Goal: Transaction & Acquisition: Purchase product/service

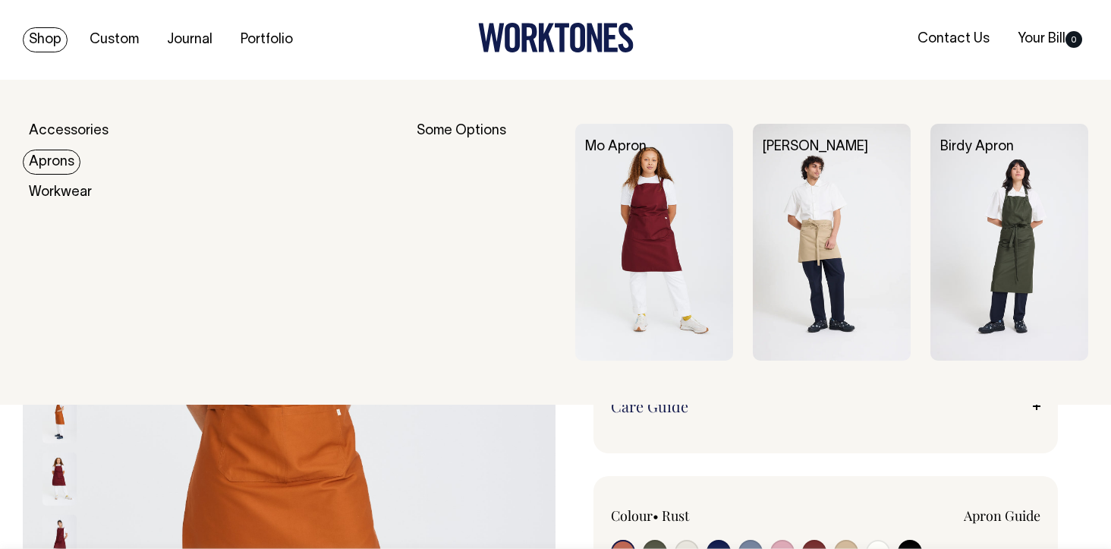
click at [58, 163] on link "Aprons" at bounding box center [52, 162] width 58 height 25
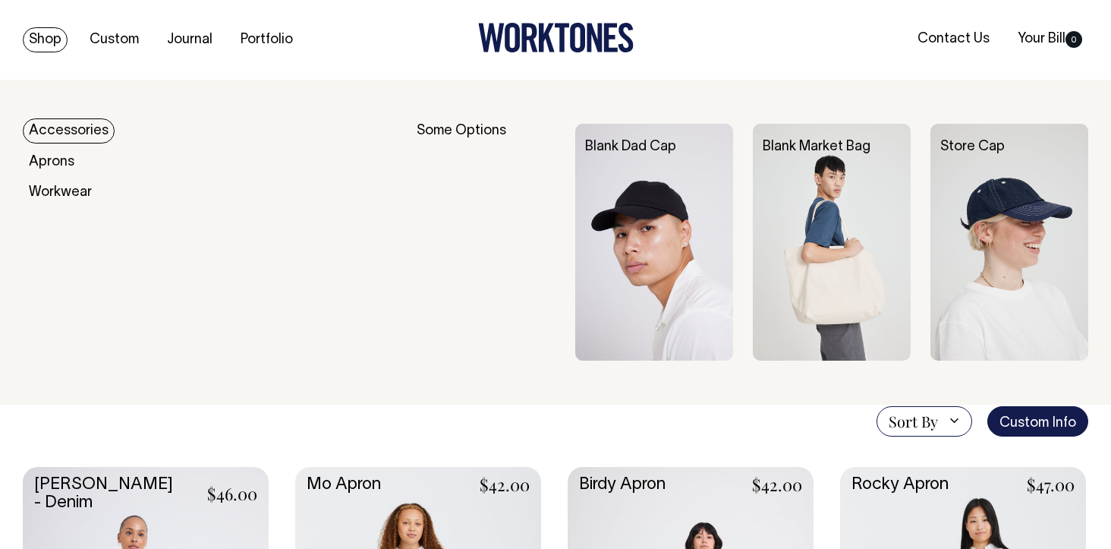
click at [61, 127] on link "Accessories" at bounding box center [69, 130] width 92 height 25
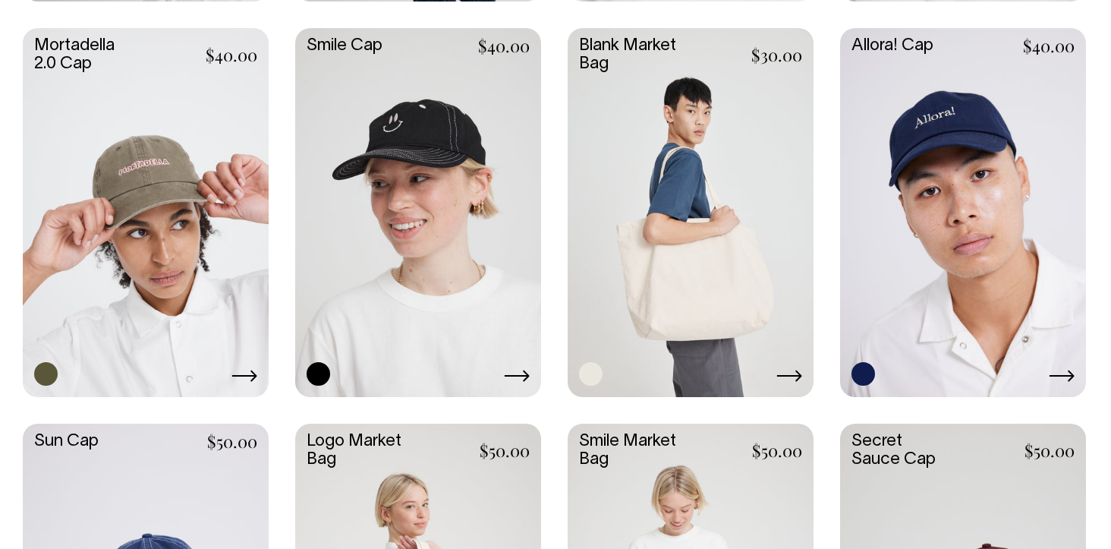
scroll to position [834, 0]
click at [699, 266] on link at bounding box center [691, 211] width 246 height 366
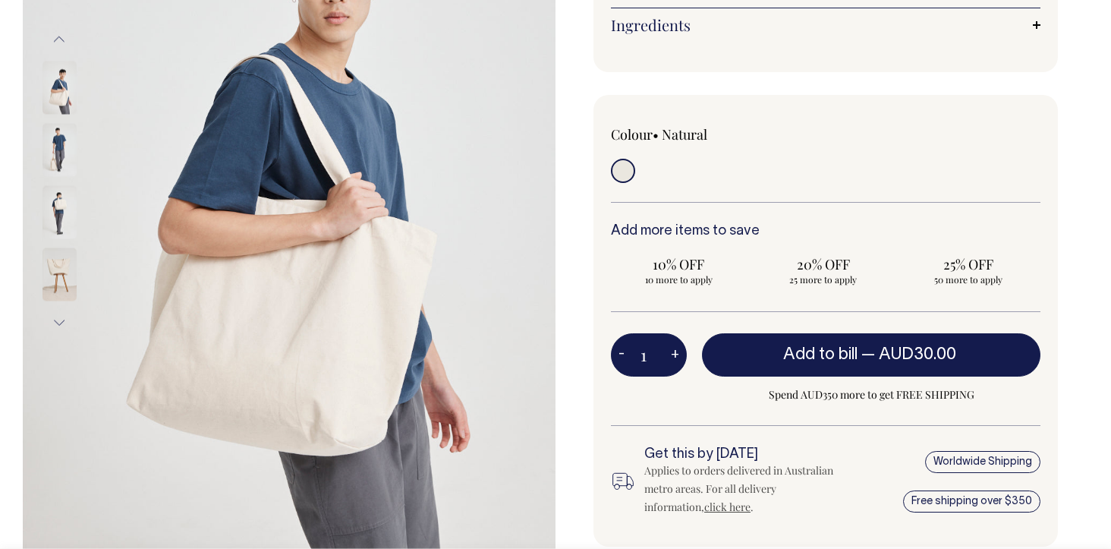
scroll to position [299, 0]
click at [62, 272] on img at bounding box center [60, 273] width 34 height 53
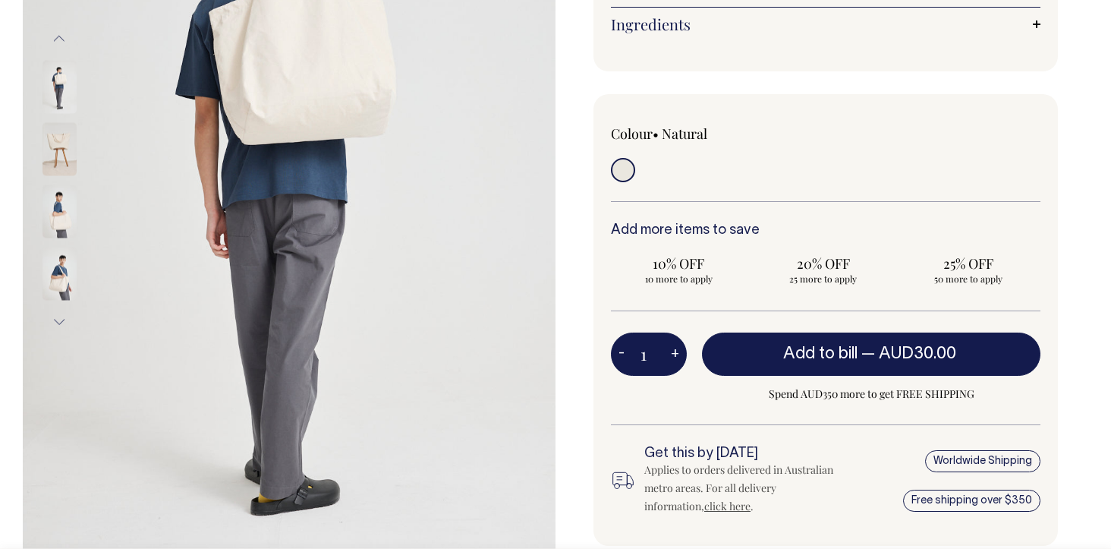
click at [63, 134] on img at bounding box center [60, 148] width 34 height 53
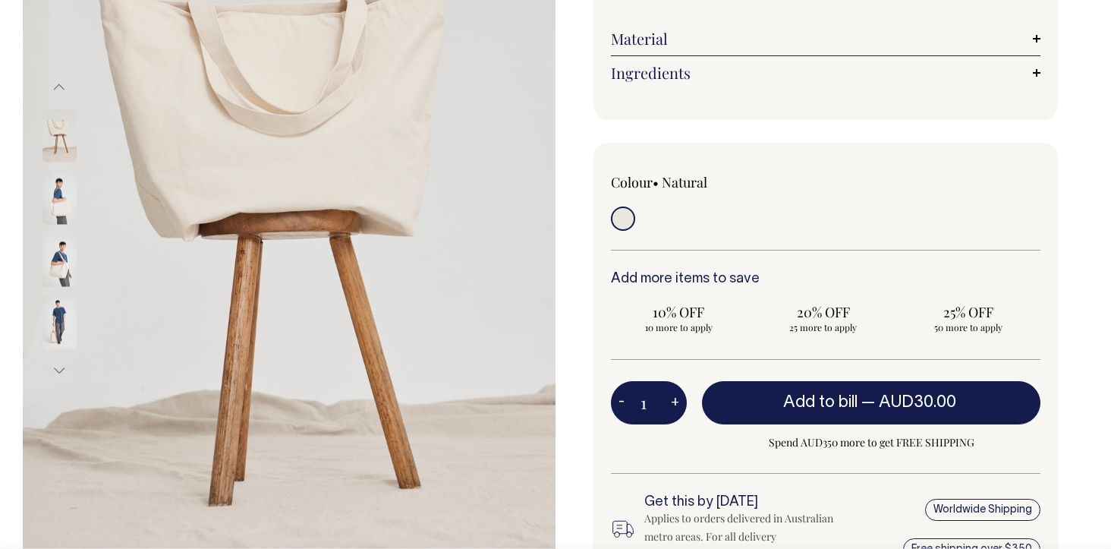
scroll to position [251, 0]
drag, startPoint x: 660, startPoint y: 406, endPoint x: 637, endPoint y: 406, distance: 22.8
click at [638, 406] on input "1" at bounding box center [649, 401] width 76 height 43
type input "55"
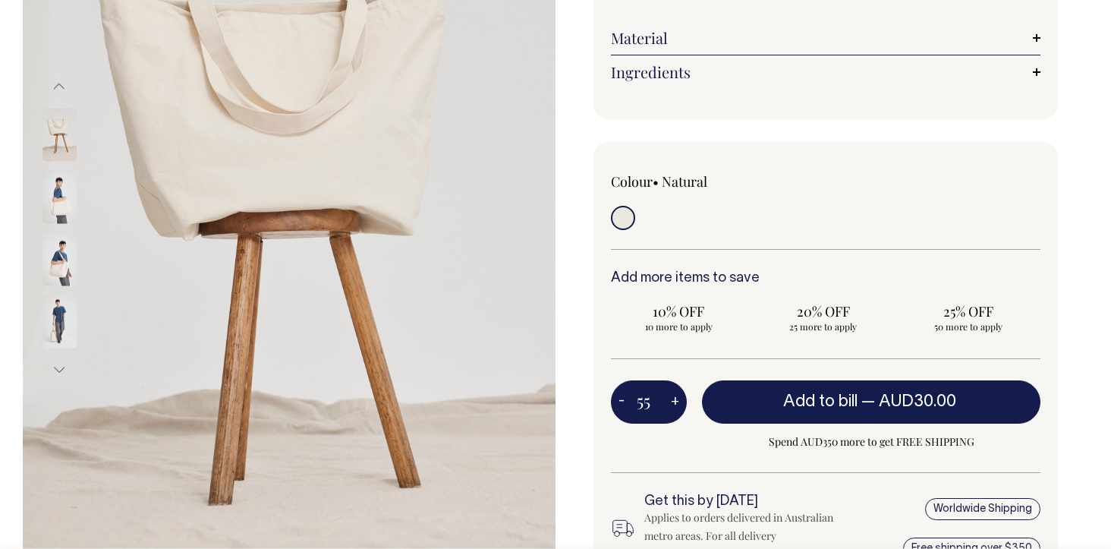
radio input "true"
type input "55"
type input "5"
type input "100"
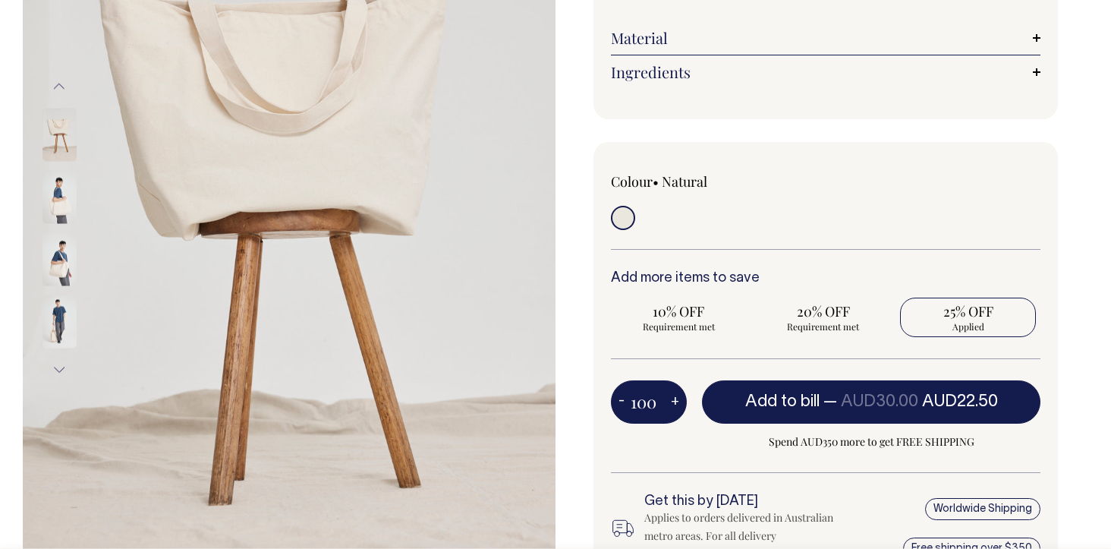
radio input "true"
type input "100"
radio input "false"
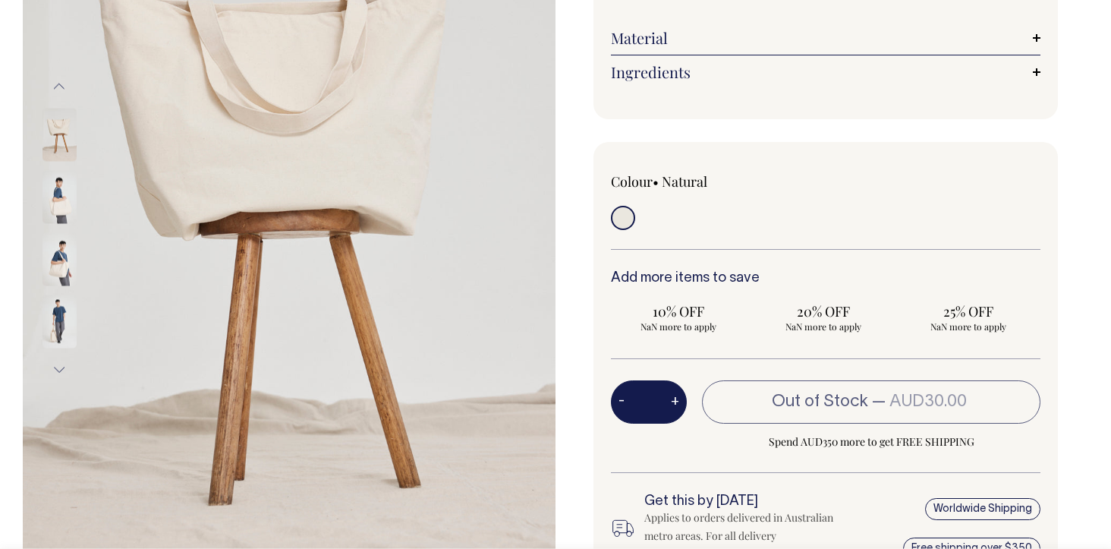
click at [649, 407] on input "number" at bounding box center [649, 401] width 76 height 43
click at [648, 407] on input "number" at bounding box center [649, 401] width 76 height 43
type input "200"
radio input "true"
type input "200"
